Goal: Navigation & Orientation: Find specific page/section

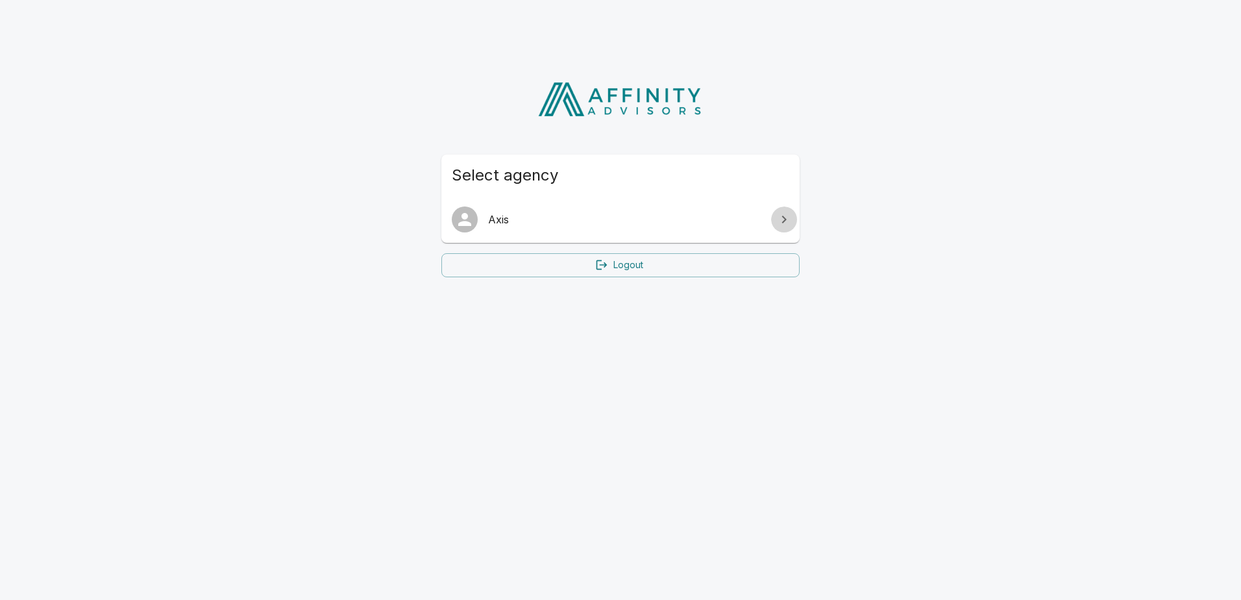
click at [786, 221] on icon at bounding box center [784, 220] width 16 height 16
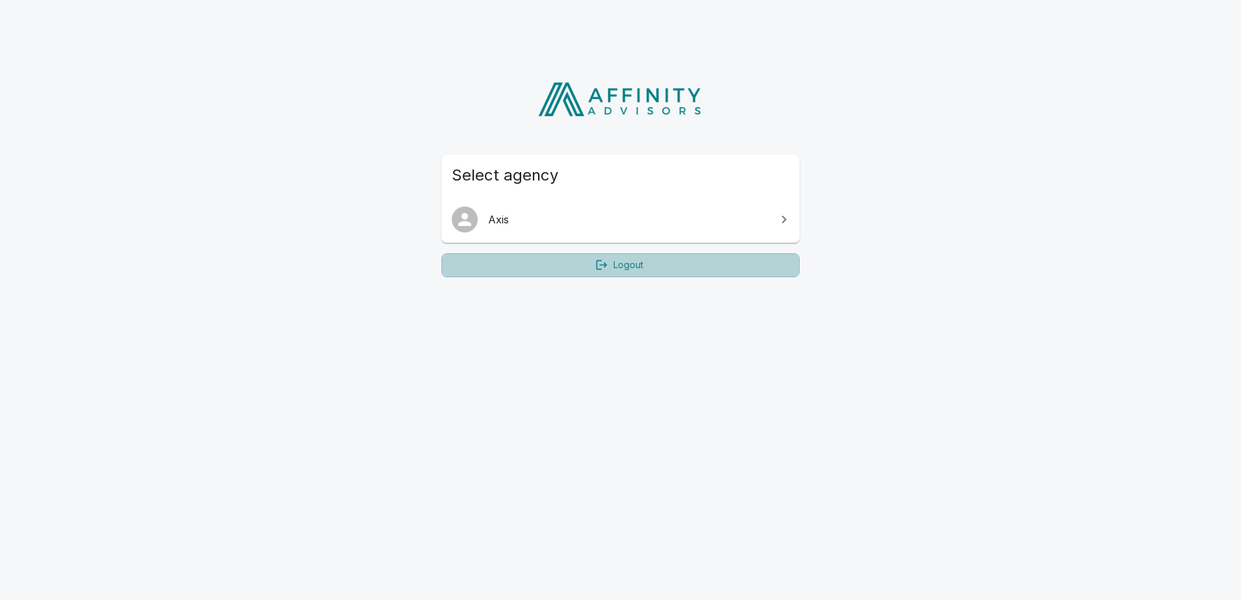
click at [641, 264] on link "Logout" at bounding box center [620, 265] width 358 height 24
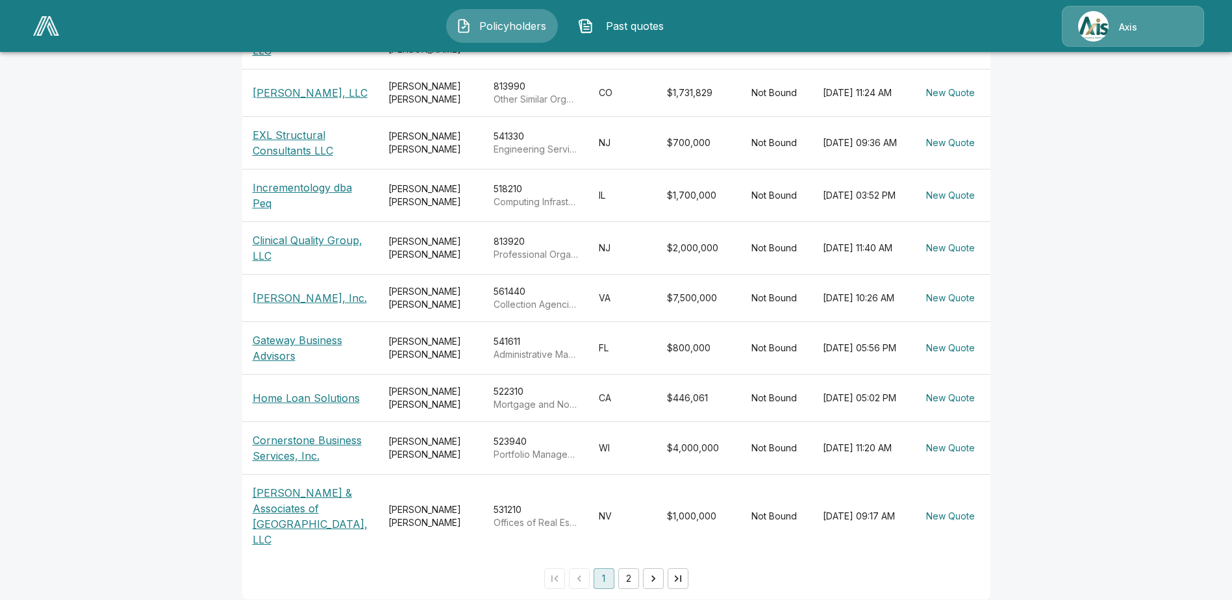
scroll to position [325, 0]
click at [628, 566] on button "2" at bounding box center [628, 576] width 21 height 21
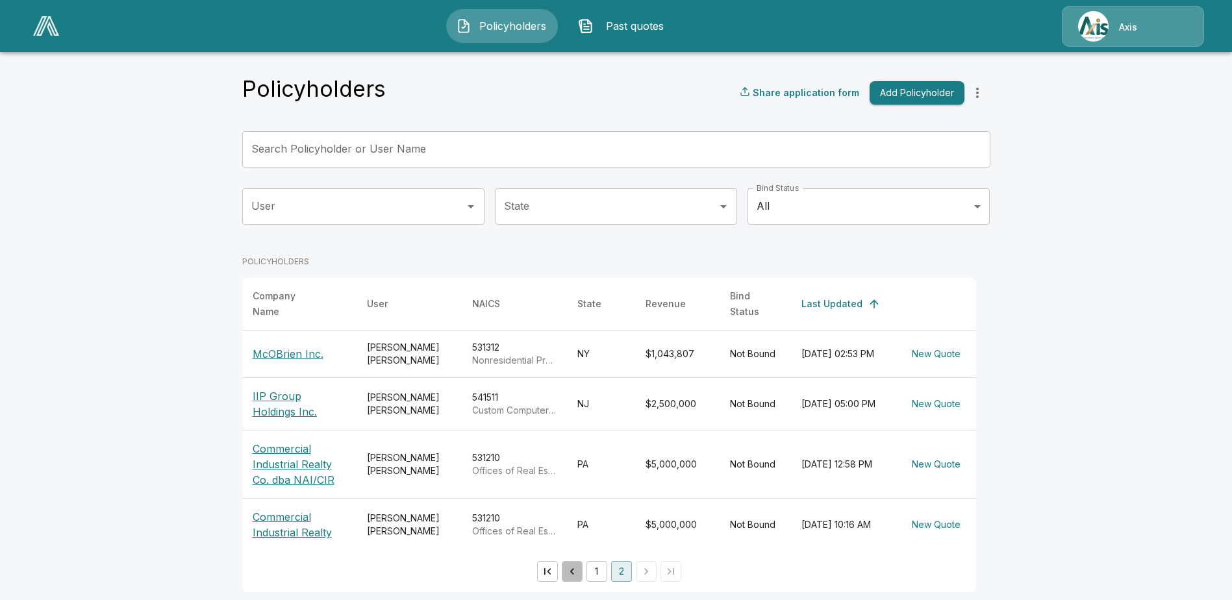
click at [578, 565] on icon "Go to previous page" at bounding box center [571, 571] width 13 height 13
